Goal: Task Accomplishment & Management: Manage account settings

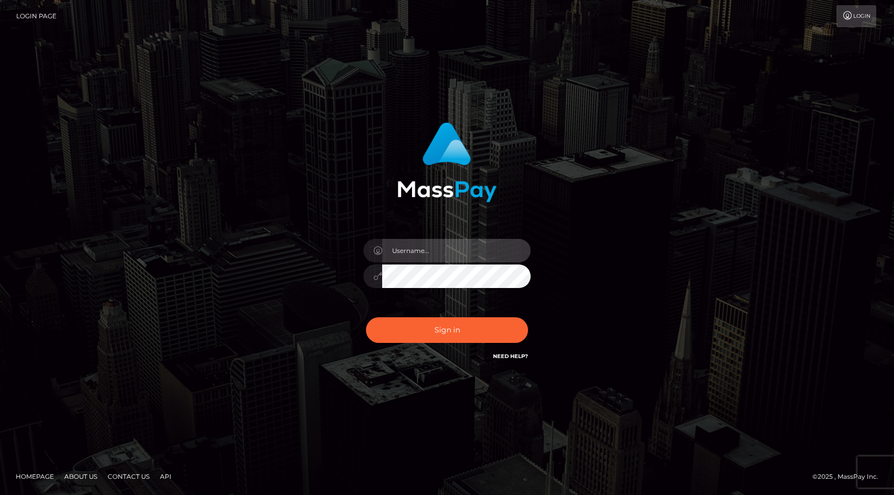
click at [434, 254] on input "text" at bounding box center [456, 251] width 148 height 24
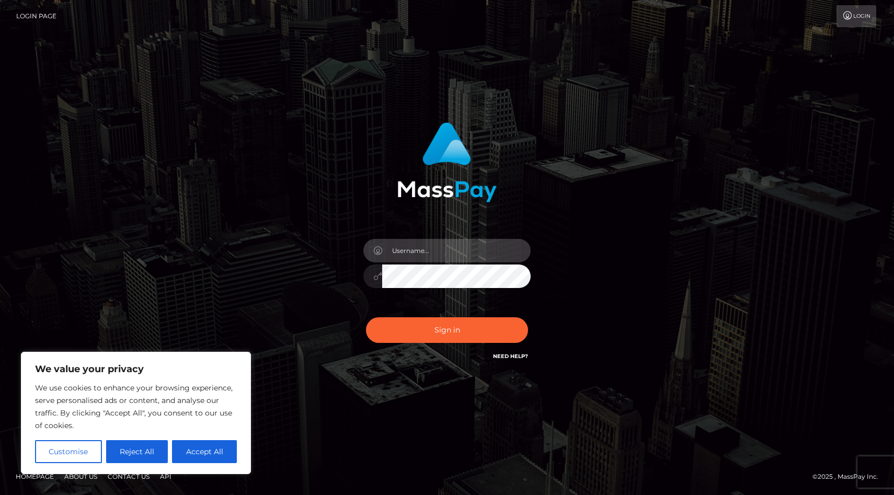
type input "lidiapaybis"
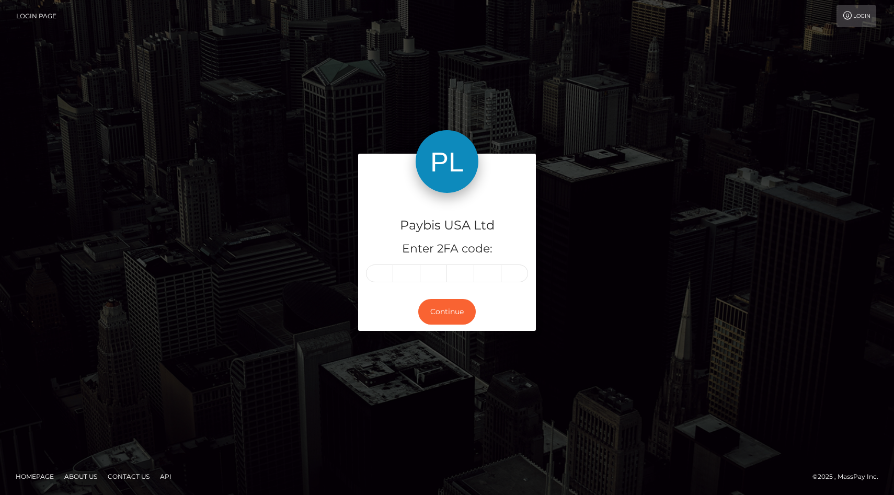
click at [387, 277] on input "text" at bounding box center [379, 274] width 27 height 18
type input "2"
type input "9"
type input "7"
type input "2"
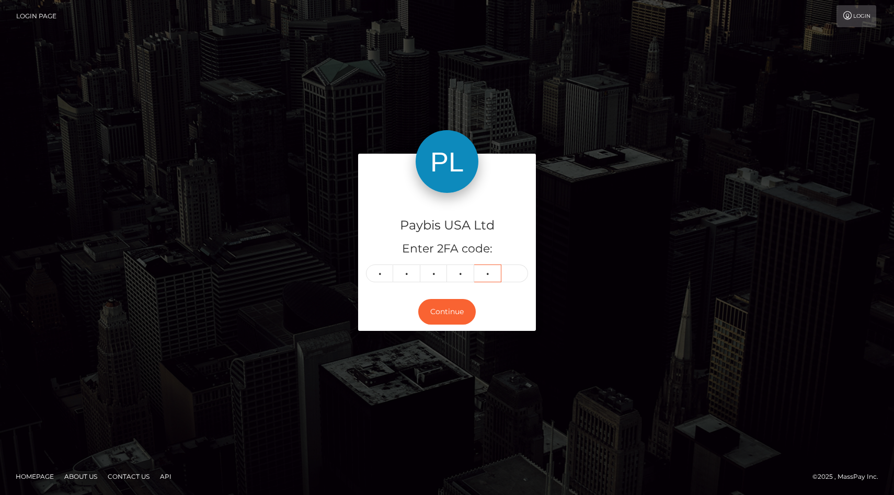
type input "2"
type input "0"
